Goal: Find specific fact: Find contact information

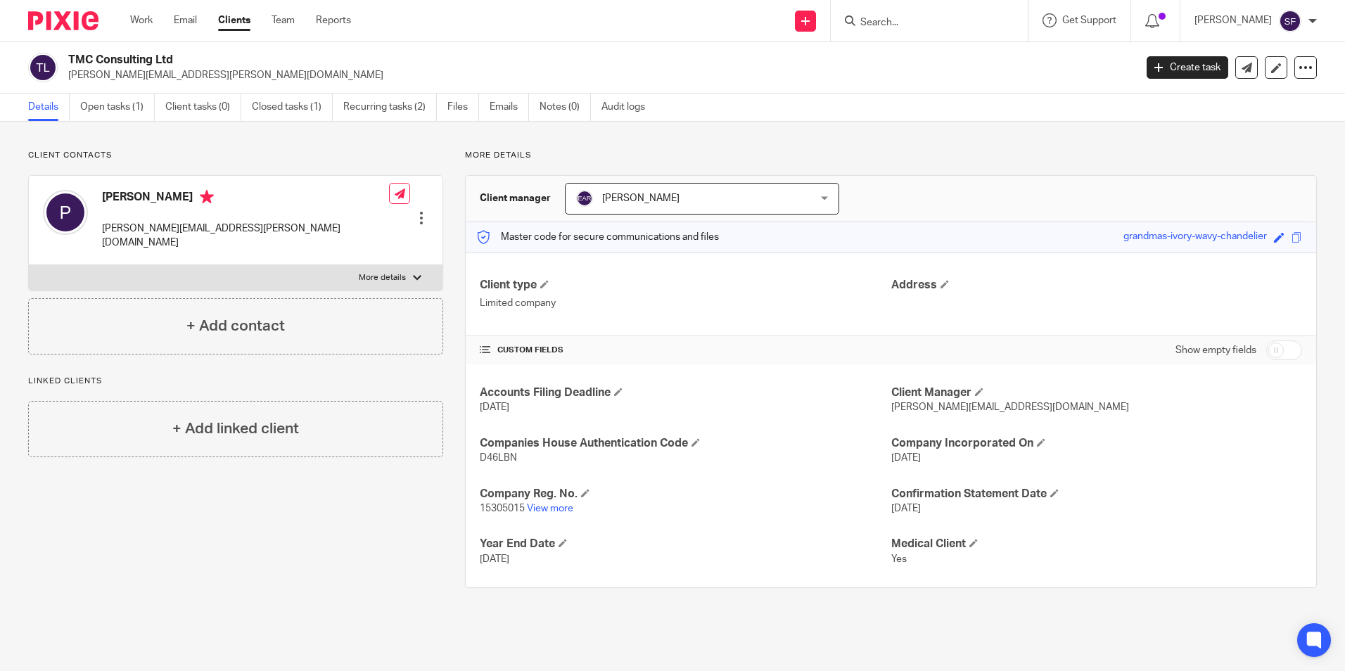
click at [900, 30] on form at bounding box center [934, 21] width 150 height 18
click at [901, 34] on div at bounding box center [929, 20] width 197 height 41
click at [913, 23] on input "Search" at bounding box center [922, 23] width 127 height 13
type input "[GEOGRAPHIC_DATA]"
click at [934, 53] on link at bounding box center [975, 60] width 238 height 32
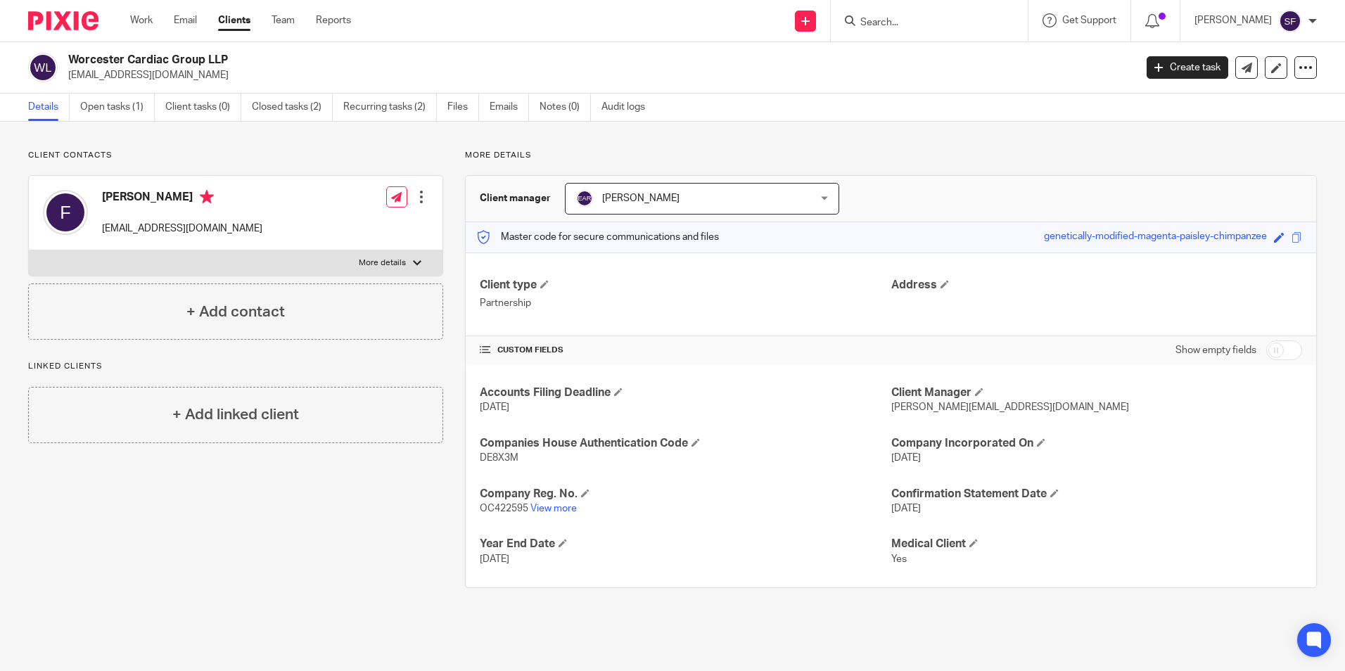
drag, startPoint x: 197, startPoint y: 228, endPoint x: 160, endPoint y: 221, distance: 37.2
click at [160, 221] on div "Francesca secretary@drtrevelyan.com" at bounding box center [182, 213] width 160 height 46
click at [177, 225] on p "secretary@drtrevelyan.com" at bounding box center [182, 229] width 160 height 14
click at [181, 225] on p "secretary@drtrevelyan.com" at bounding box center [182, 229] width 160 height 14
click at [182, 225] on p "secretary@drtrevelyan.com" at bounding box center [182, 229] width 160 height 14
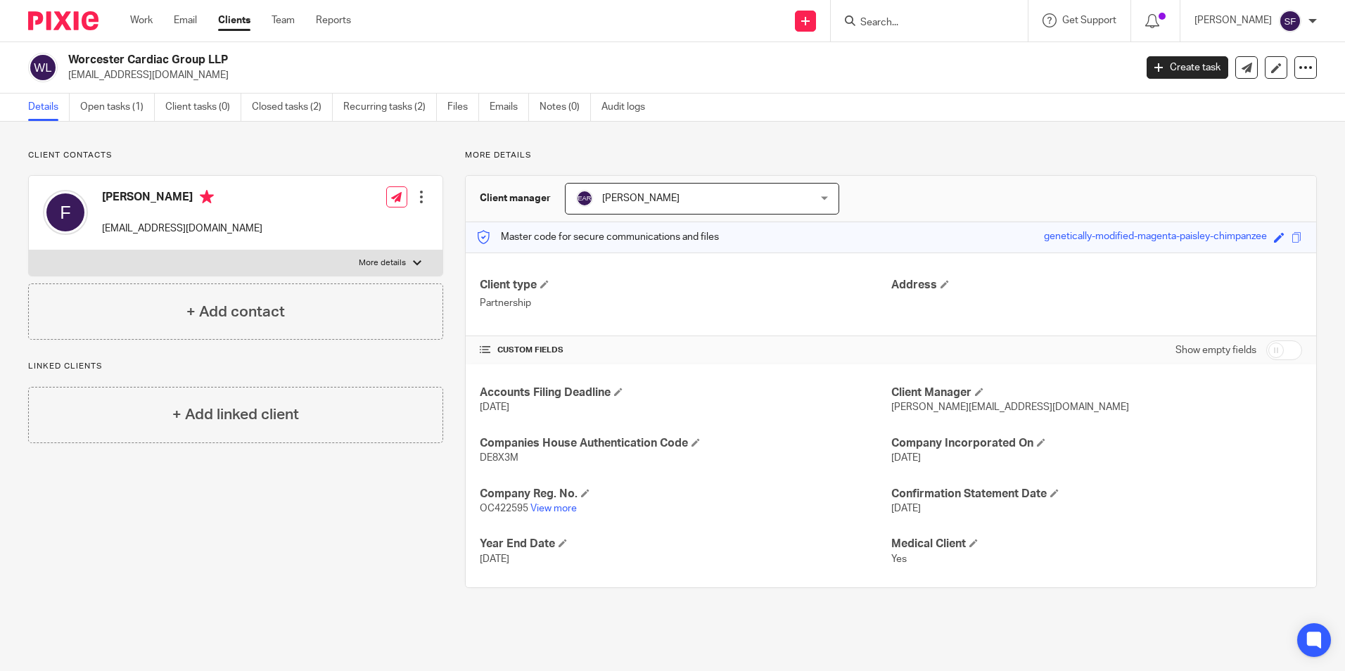
click at [185, 224] on p "secretary@drtrevelyan.com" at bounding box center [182, 229] width 160 height 14
click at [186, 224] on p "[EMAIL_ADDRESS][DOMAIN_NAME]" at bounding box center [182, 229] width 160 height 14
drag, startPoint x: 186, startPoint y: 224, endPoint x: 216, endPoint y: 226, distance: 29.7
click at [216, 225] on p "[EMAIL_ADDRESS][DOMAIN_NAME]" at bounding box center [182, 229] width 160 height 14
drag, startPoint x: 196, startPoint y: 227, endPoint x: 146, endPoint y: 340, distance: 123.1
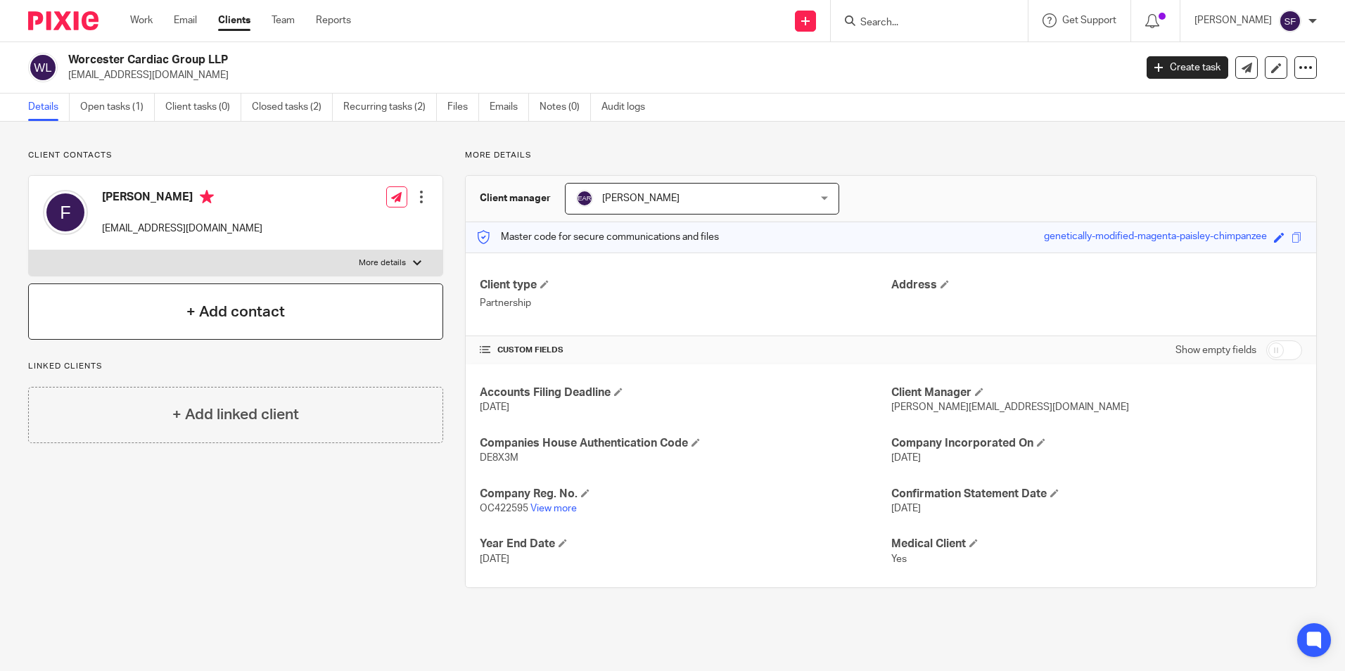
click at [146, 340] on div "Client contacts Francesca secretary@drtrevelyan.com Edit contact Create client …" at bounding box center [224, 369] width 437 height 438
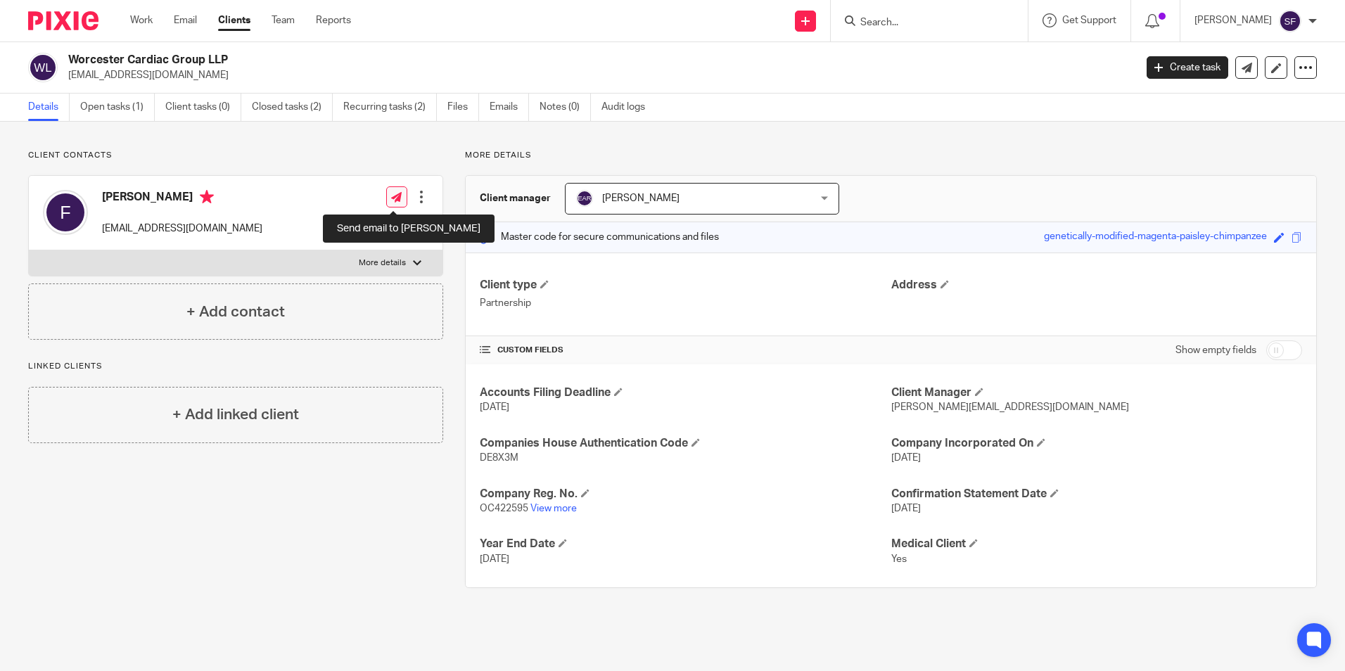
click at [399, 201] on link at bounding box center [396, 196] width 21 height 21
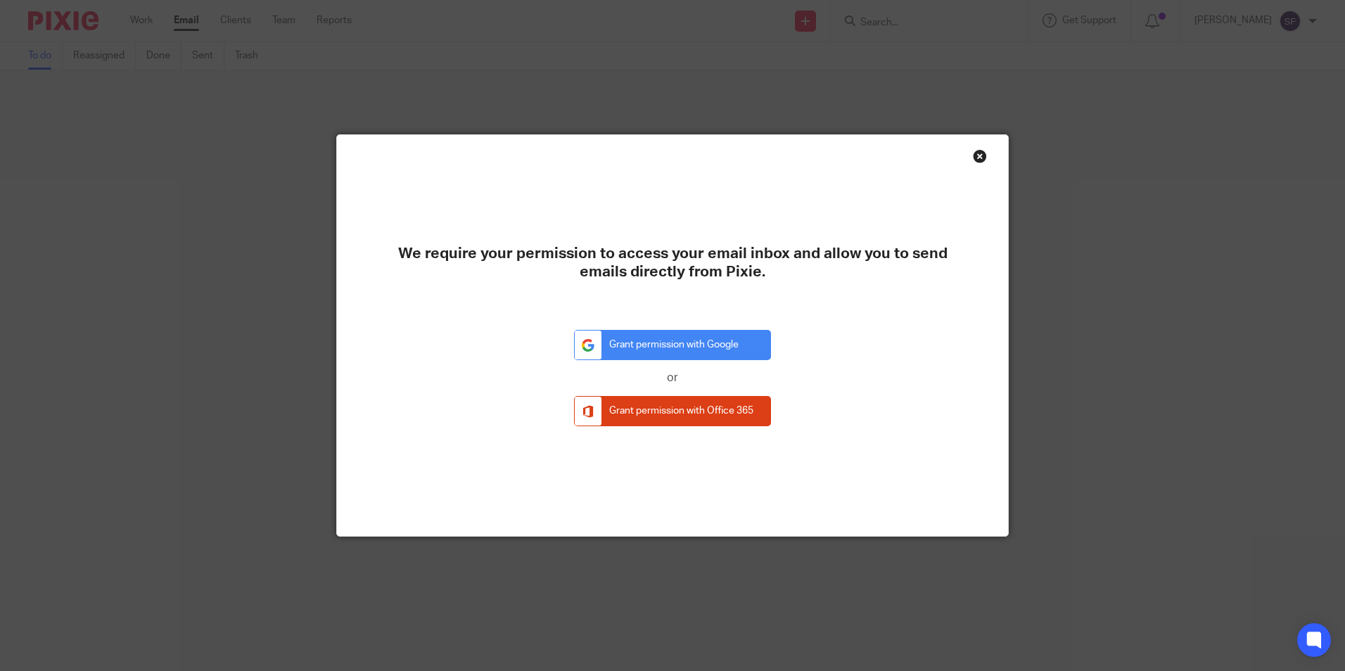
click at [978, 155] on div "Close this dialog window" at bounding box center [980, 156] width 14 height 14
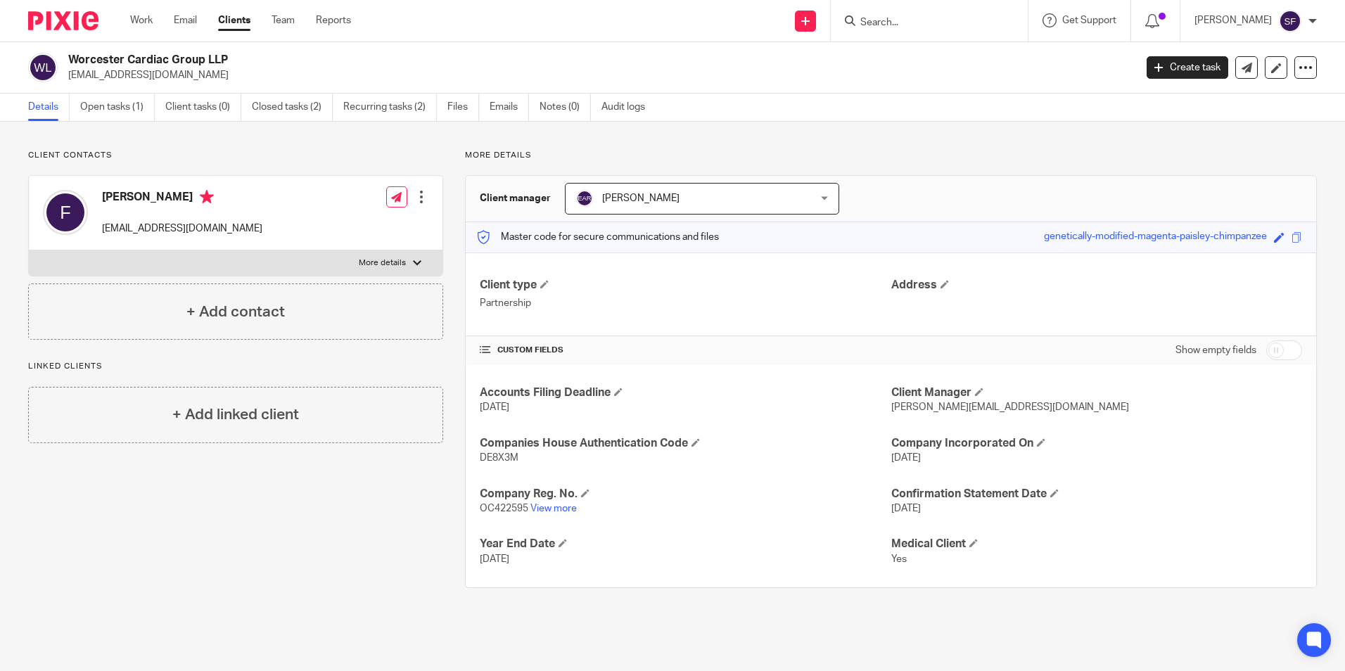
click at [229, 230] on div "Francesca secretary@drtrevelyan.com Edit contact Create client from contact Exp…" at bounding box center [236, 213] width 414 height 75
drag, startPoint x: 227, startPoint y: 229, endPoint x: 103, endPoint y: 231, distance: 124.5
click at [103, 231] on div "Francesca secretary@drtrevelyan.com Edit contact Create client from contact Exp…" at bounding box center [236, 213] width 414 height 75
